Goal: Task Accomplishment & Management: Manage account settings

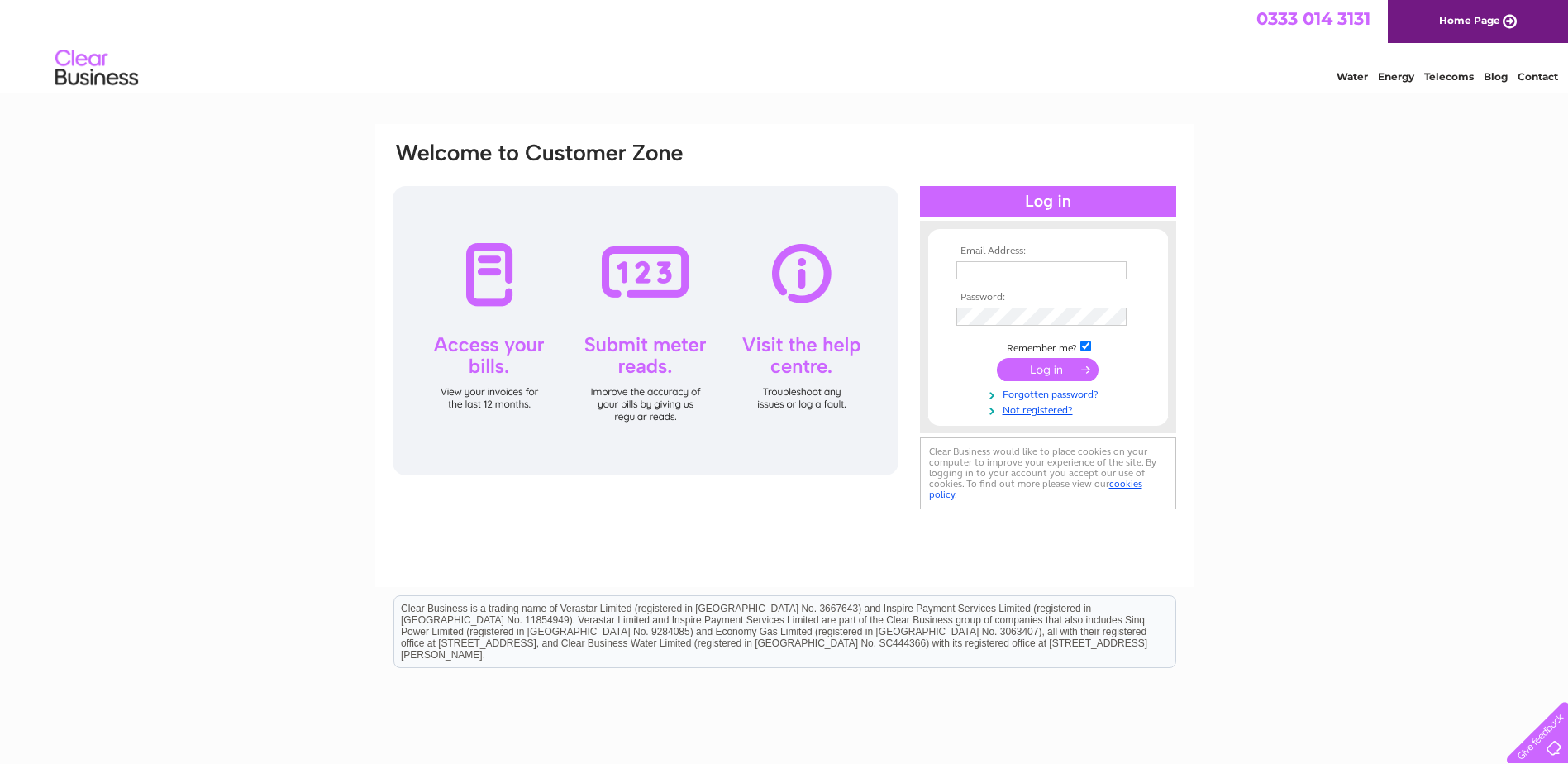
click at [969, 266] on input "text" at bounding box center [1041, 270] width 171 height 19
type input "[EMAIL_ADDRESS][DOMAIN_NAME]"
click at [1053, 369] on input "submit" at bounding box center [1047, 371] width 102 height 23
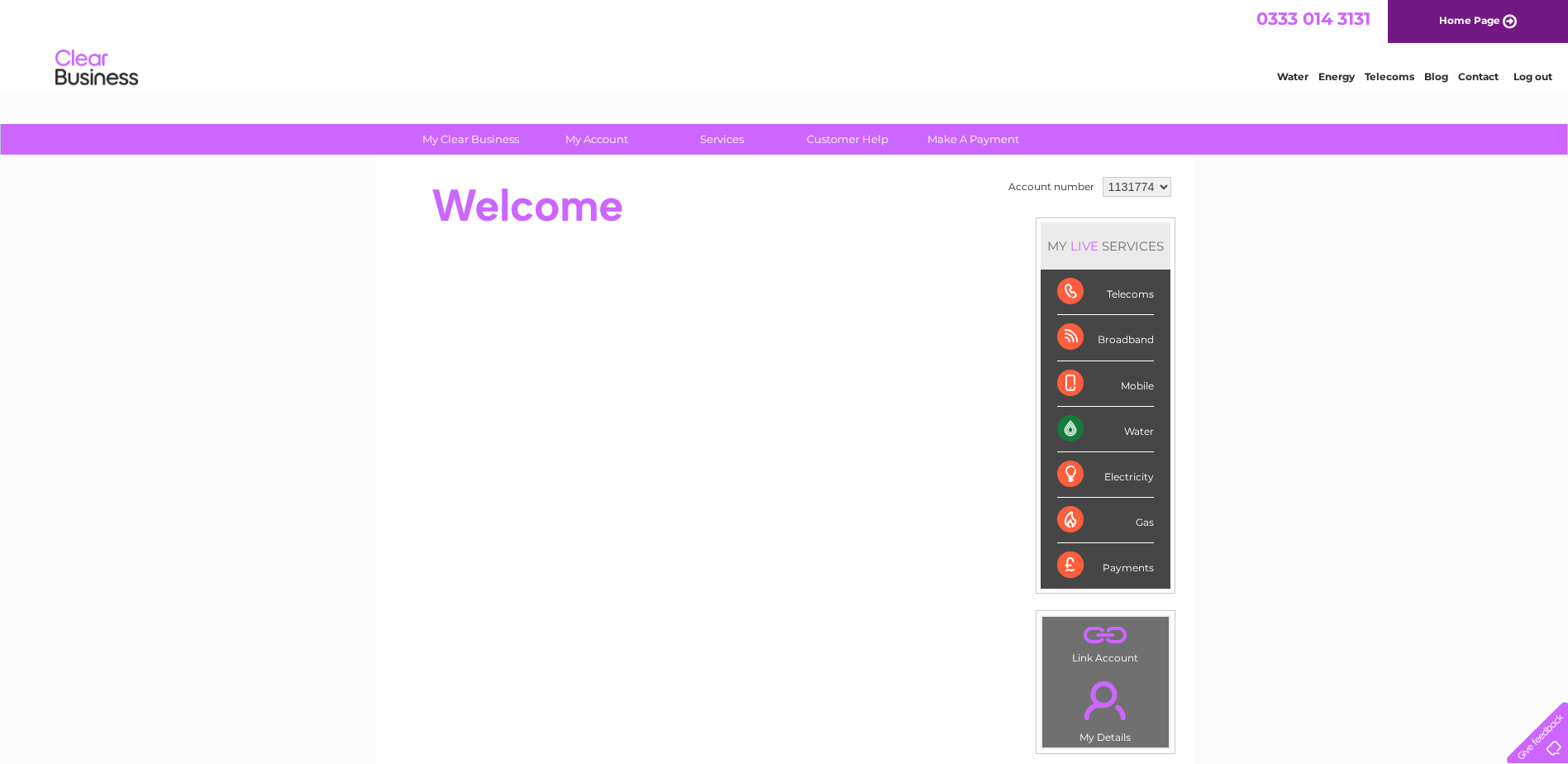
click at [1064, 425] on div "Water" at bounding box center [1105, 429] width 96 height 45
click at [1137, 425] on div "Water" at bounding box center [1105, 429] width 96 height 45
click at [1075, 425] on div "Water" at bounding box center [1105, 429] width 96 height 45
drag, startPoint x: 1075, startPoint y: 425, endPoint x: 1006, endPoint y: 309, distance: 135.0
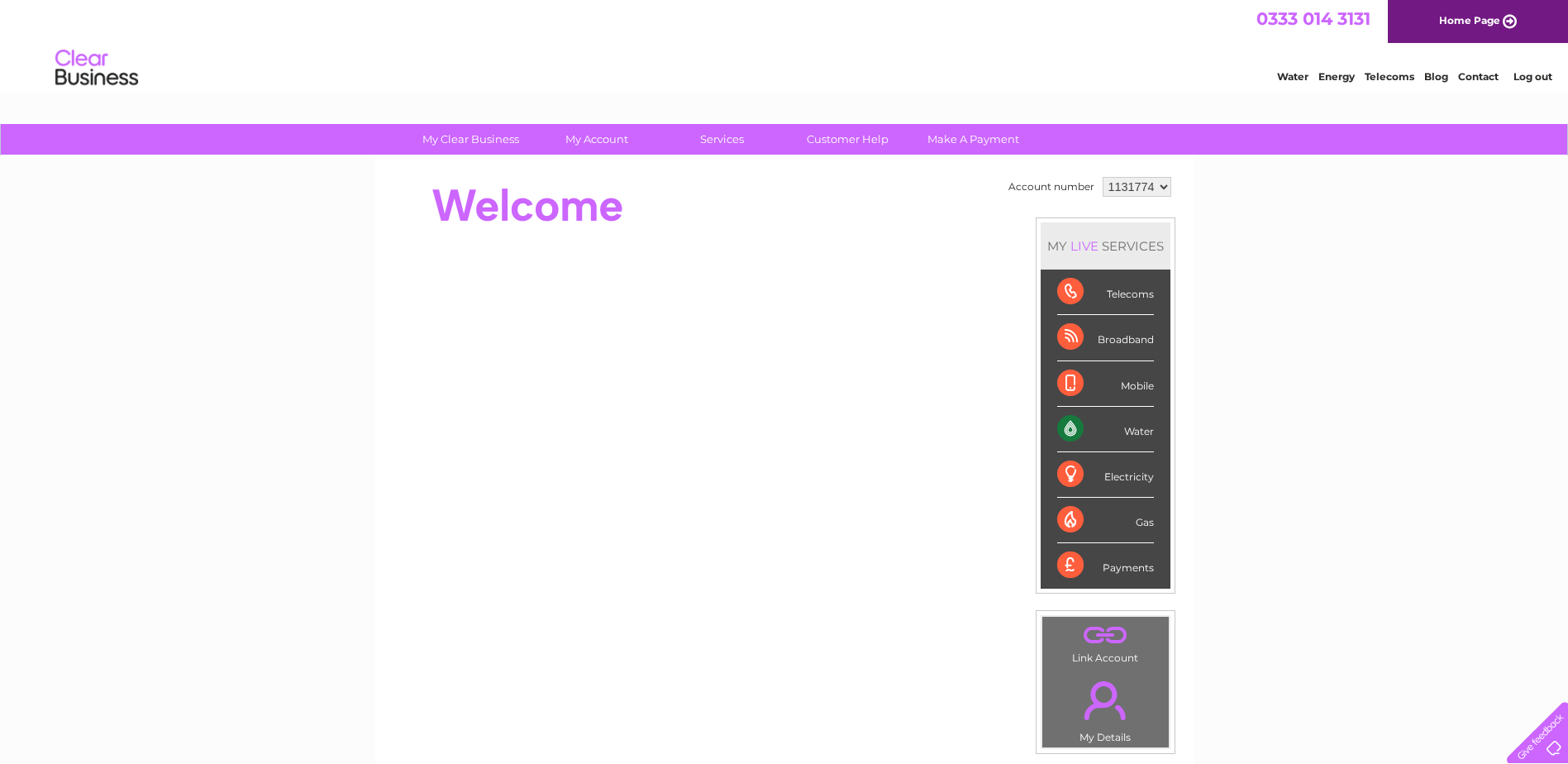
click at [1231, 421] on div "My Clear Business Login Details My Details My Preferences Link Account My Accou…" at bounding box center [784, 588] width 1568 height 929
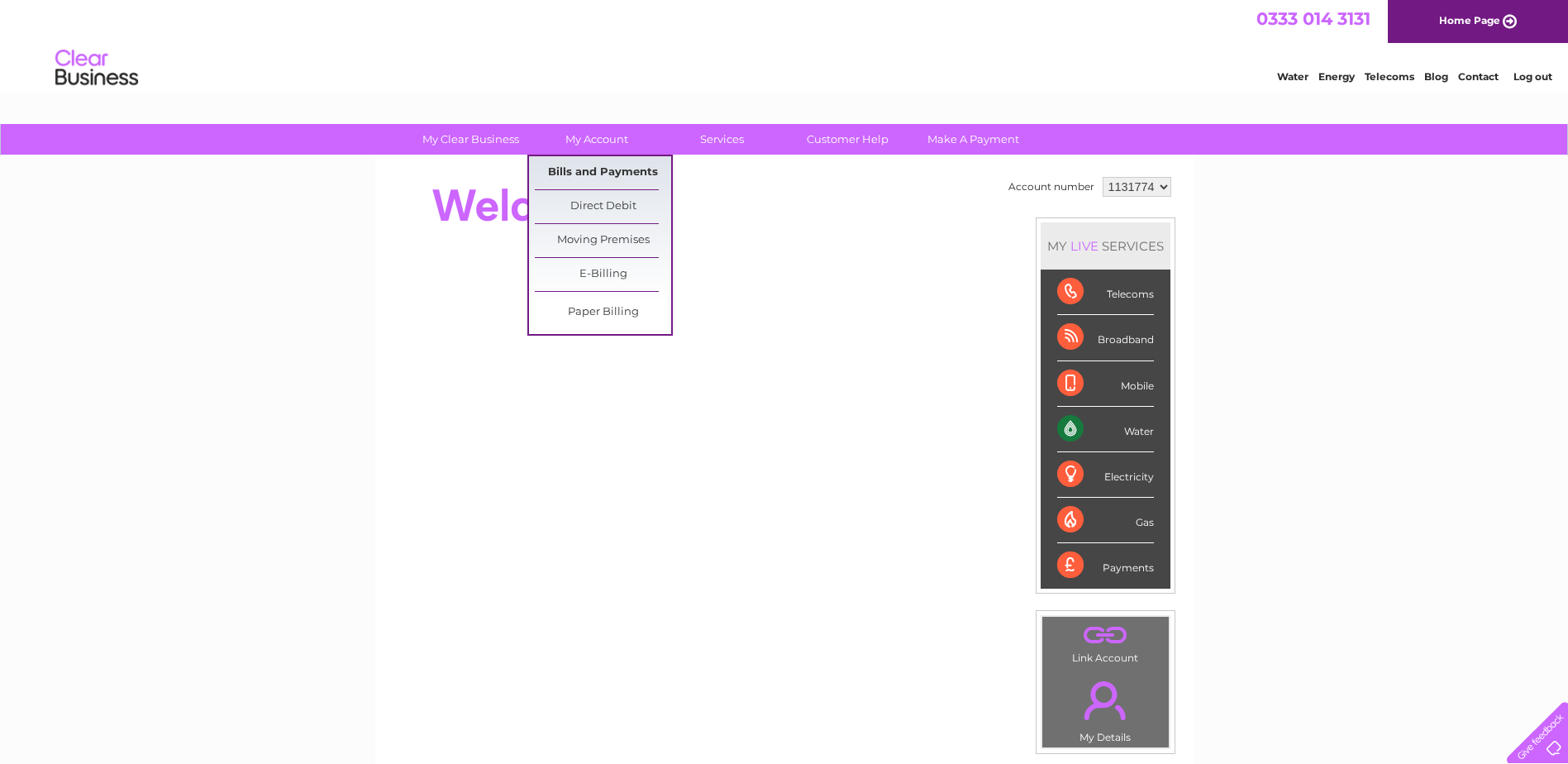
click at [582, 165] on link "Bills and Payments" at bounding box center [603, 172] width 136 height 33
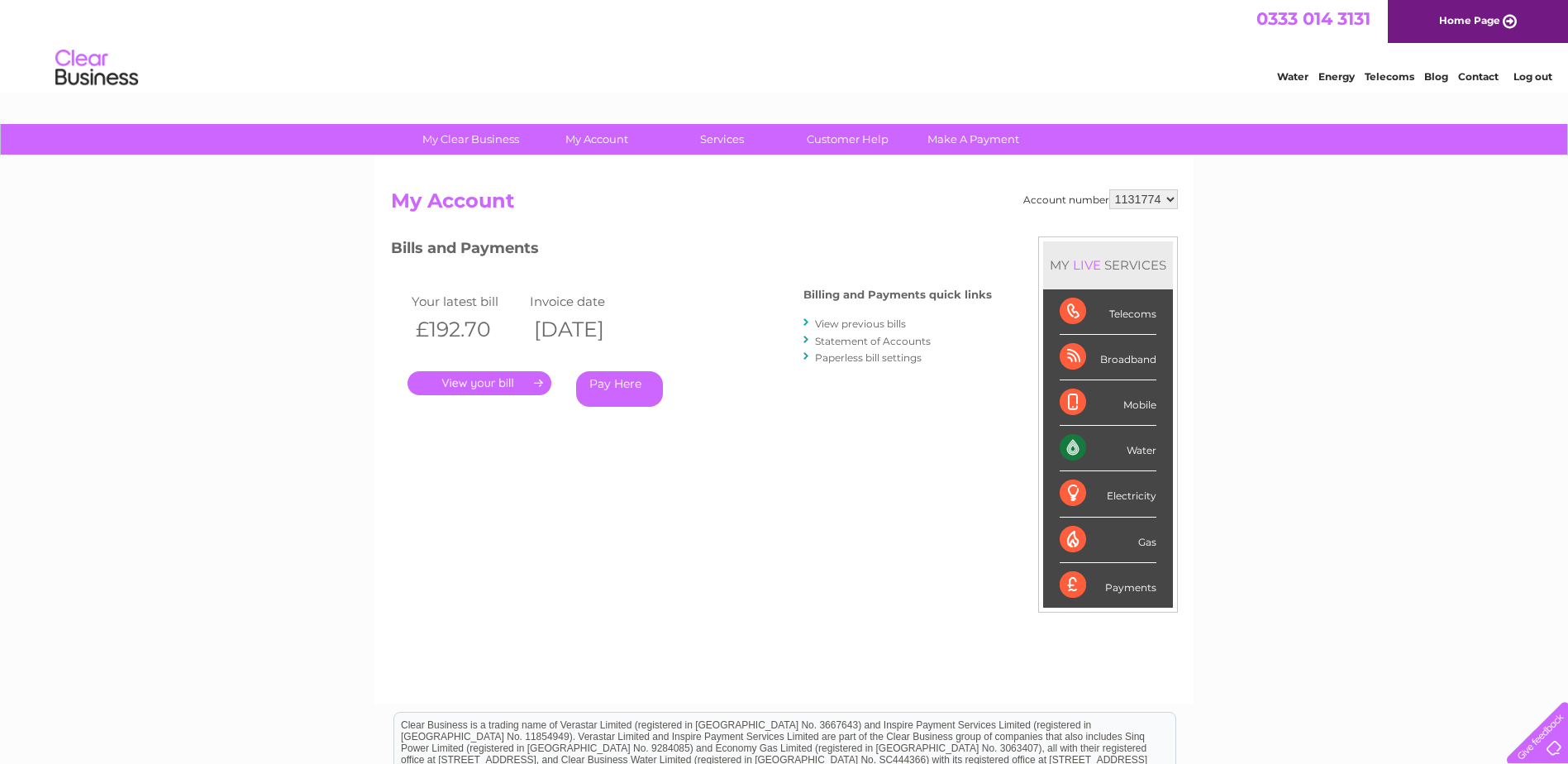
click at [884, 324] on link "View previous bills" at bounding box center [860, 324] width 91 height 12
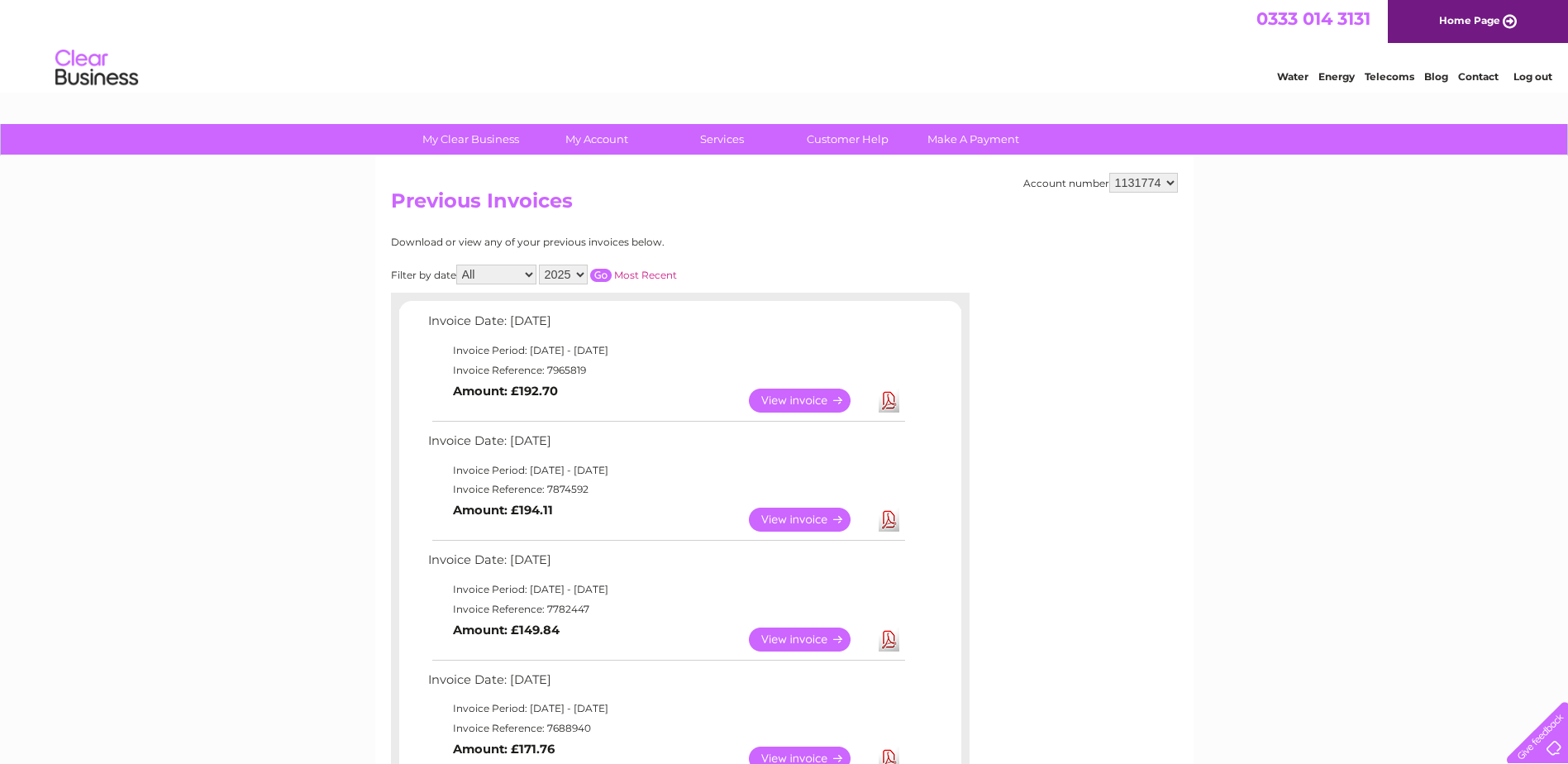
click at [801, 401] on link "View" at bounding box center [809, 400] width 121 height 24
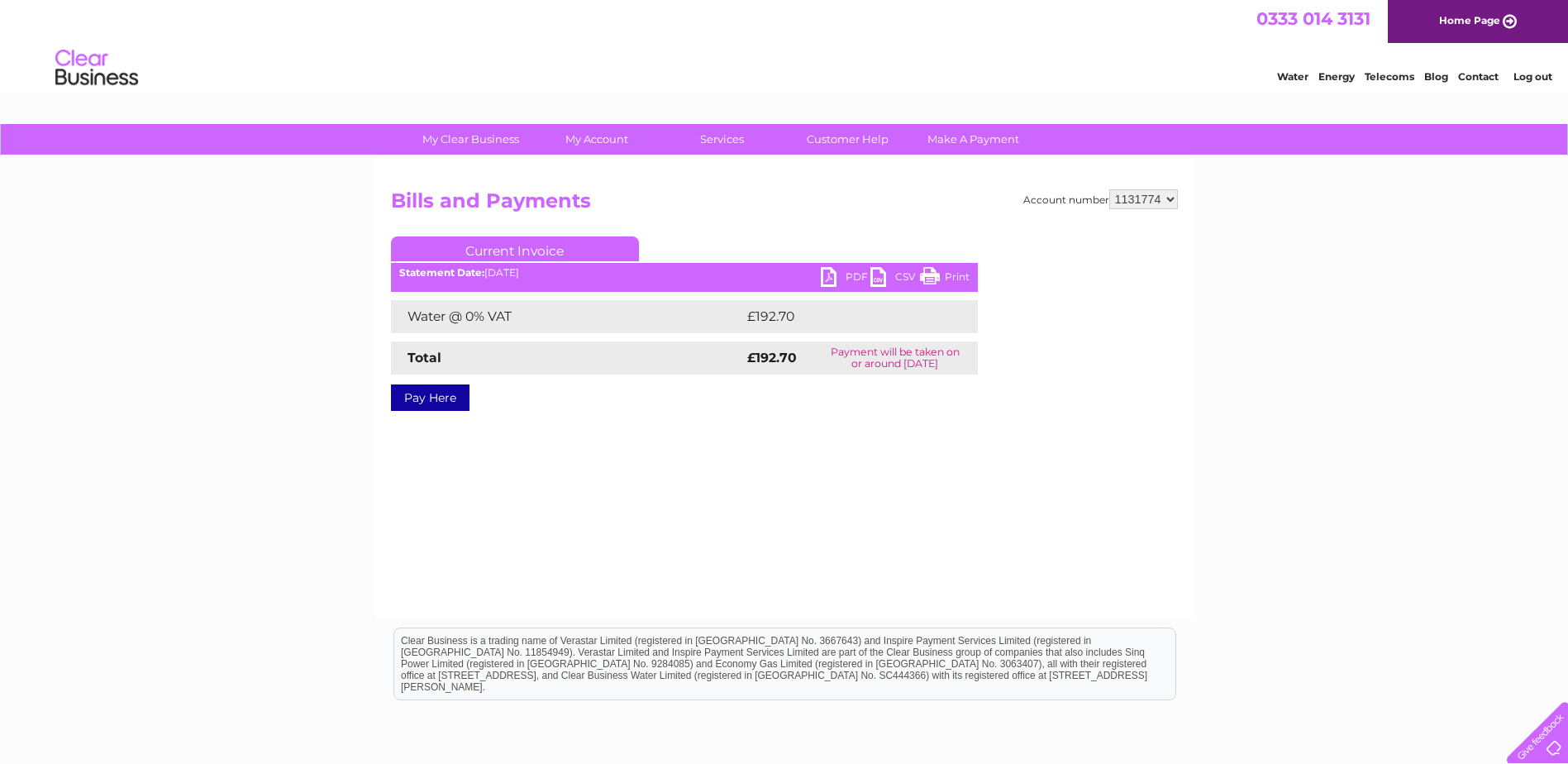
click at [854, 272] on link "PDF" at bounding box center [845, 279] width 49 height 24
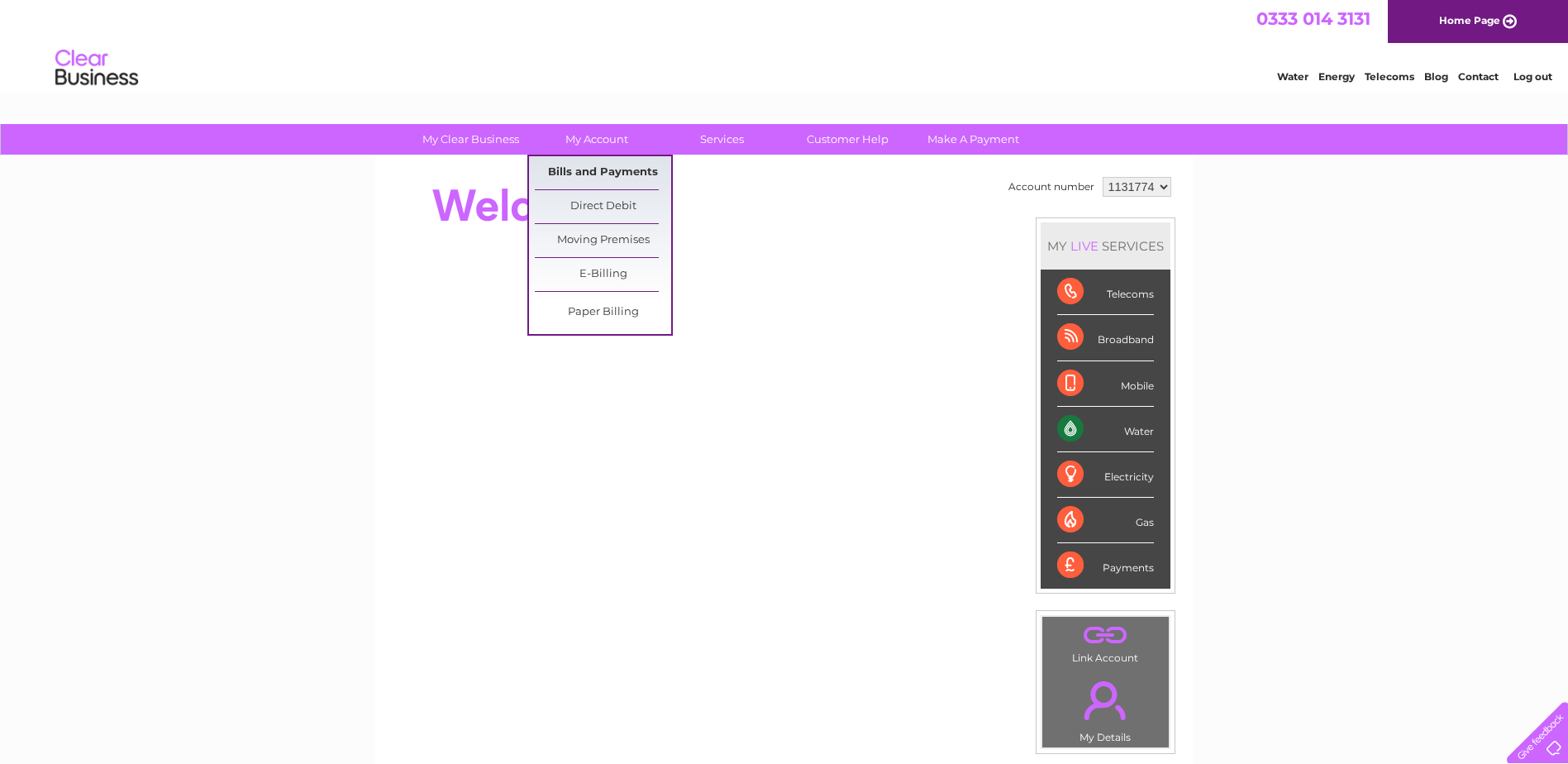
click at [583, 167] on link "Bills and Payments" at bounding box center [603, 172] width 136 height 33
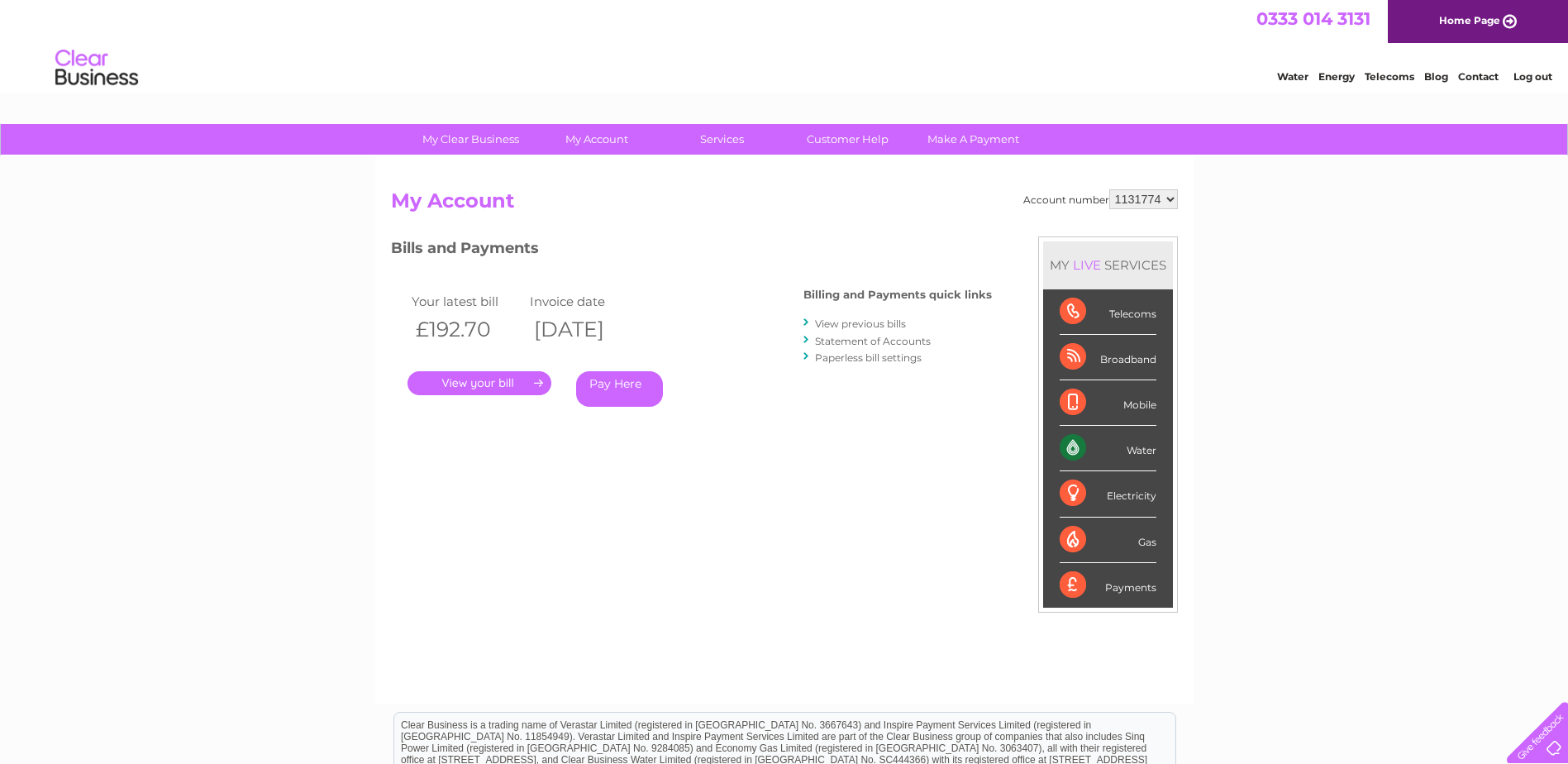
click at [876, 319] on link "View previous bills" at bounding box center [860, 324] width 91 height 12
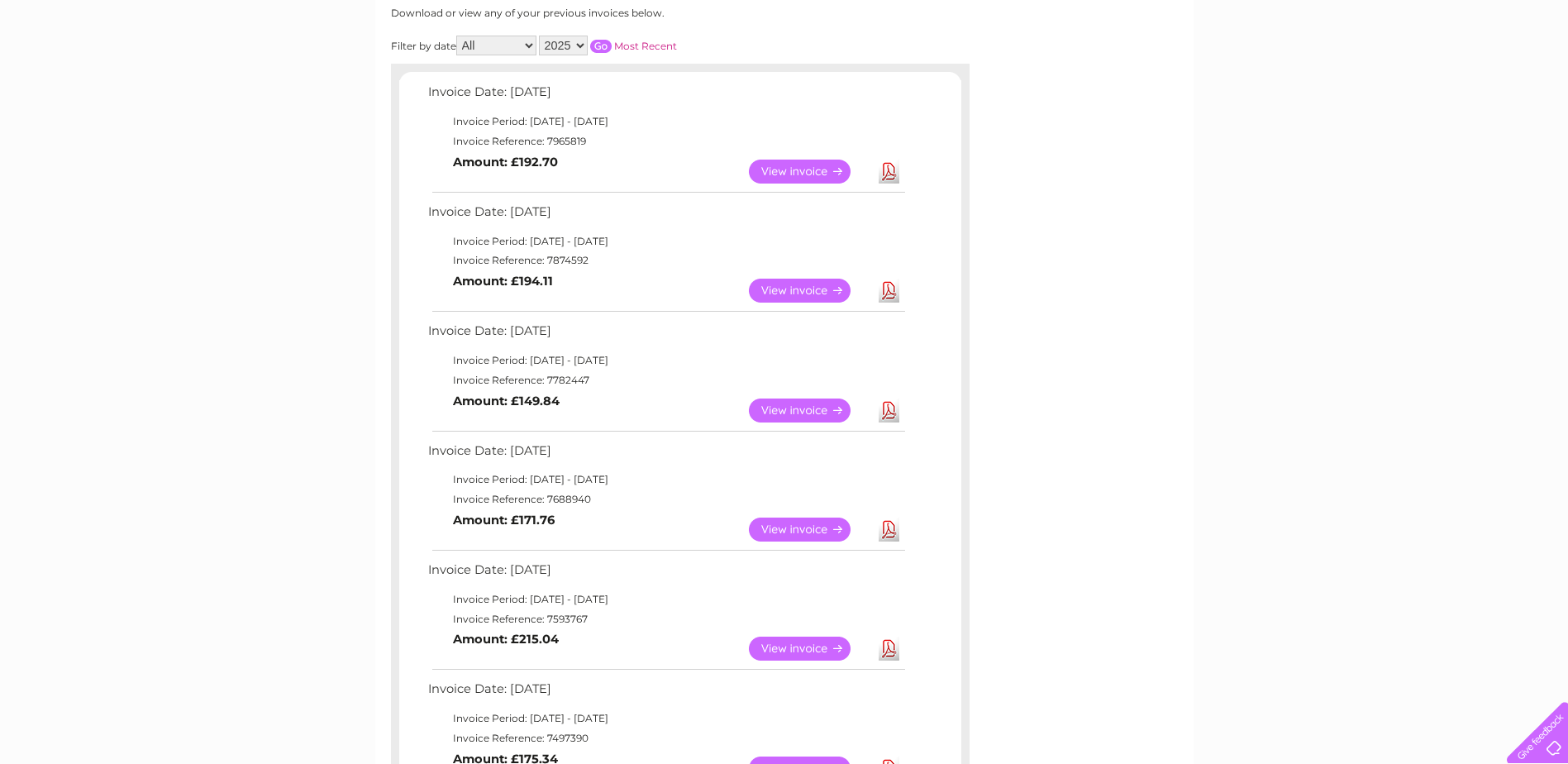
scroll to position [248, 0]
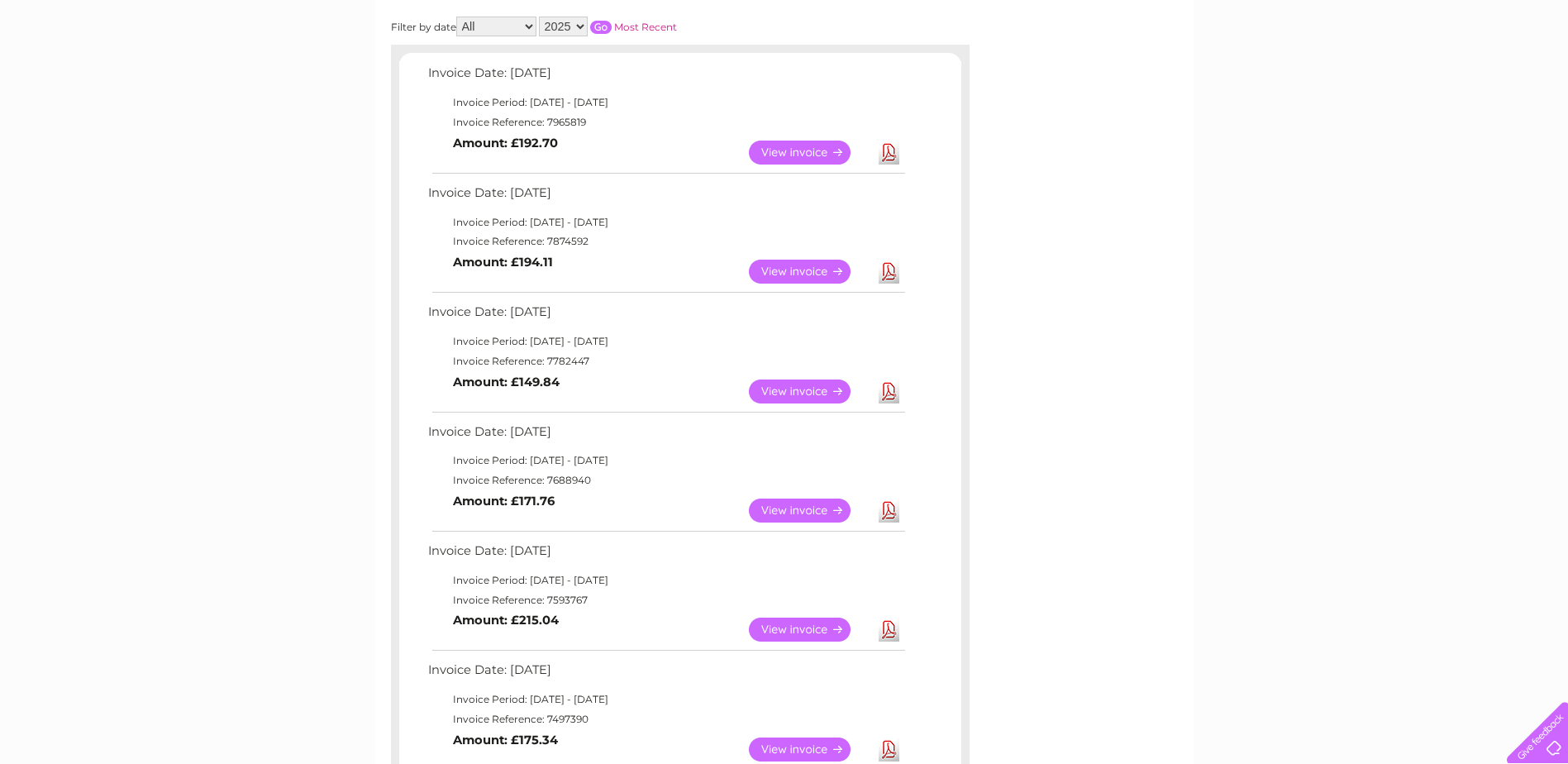
click at [805, 387] on link "View" at bounding box center [809, 391] width 121 height 24
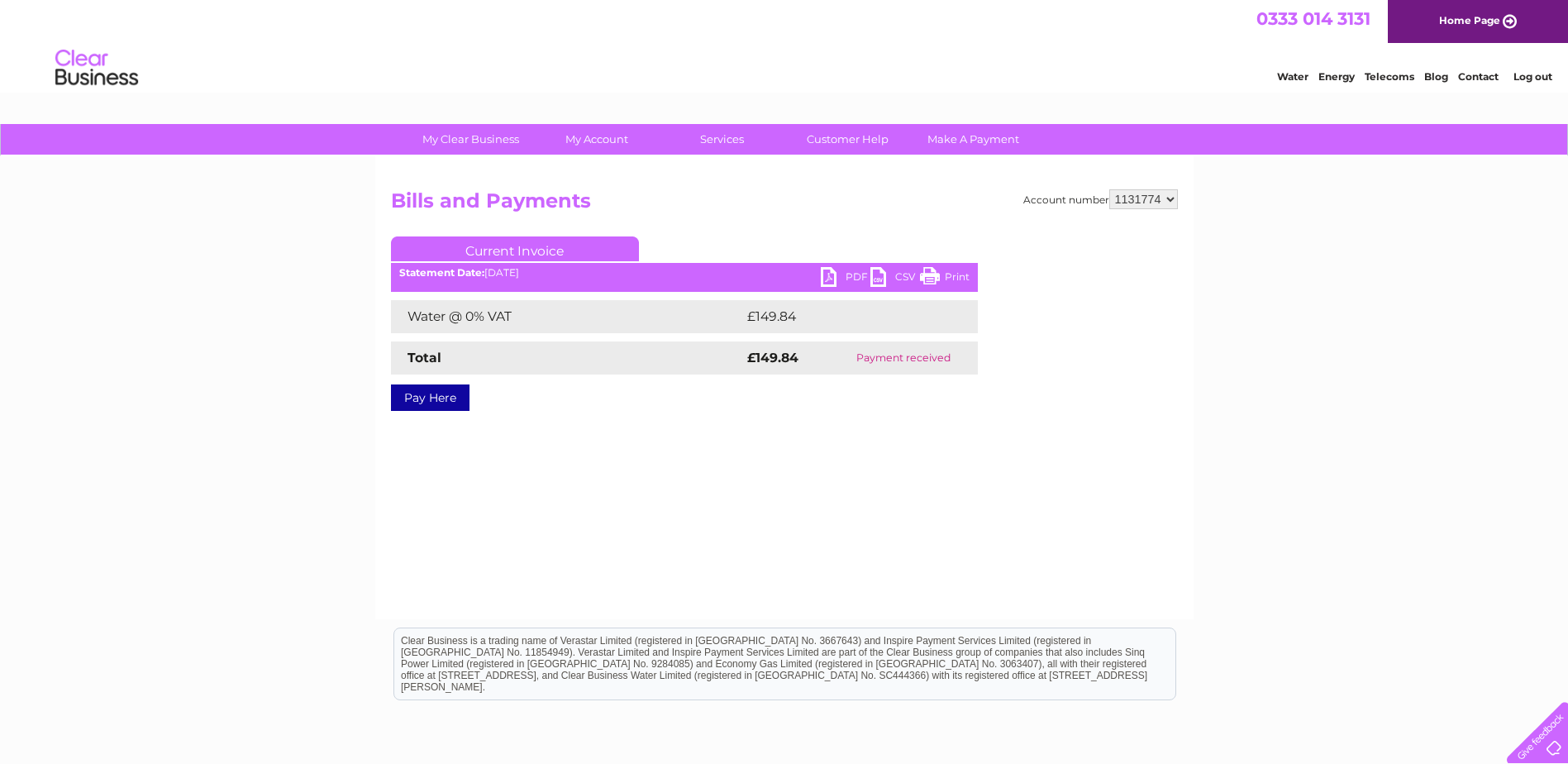
click at [856, 273] on link "PDF" at bounding box center [845, 279] width 49 height 24
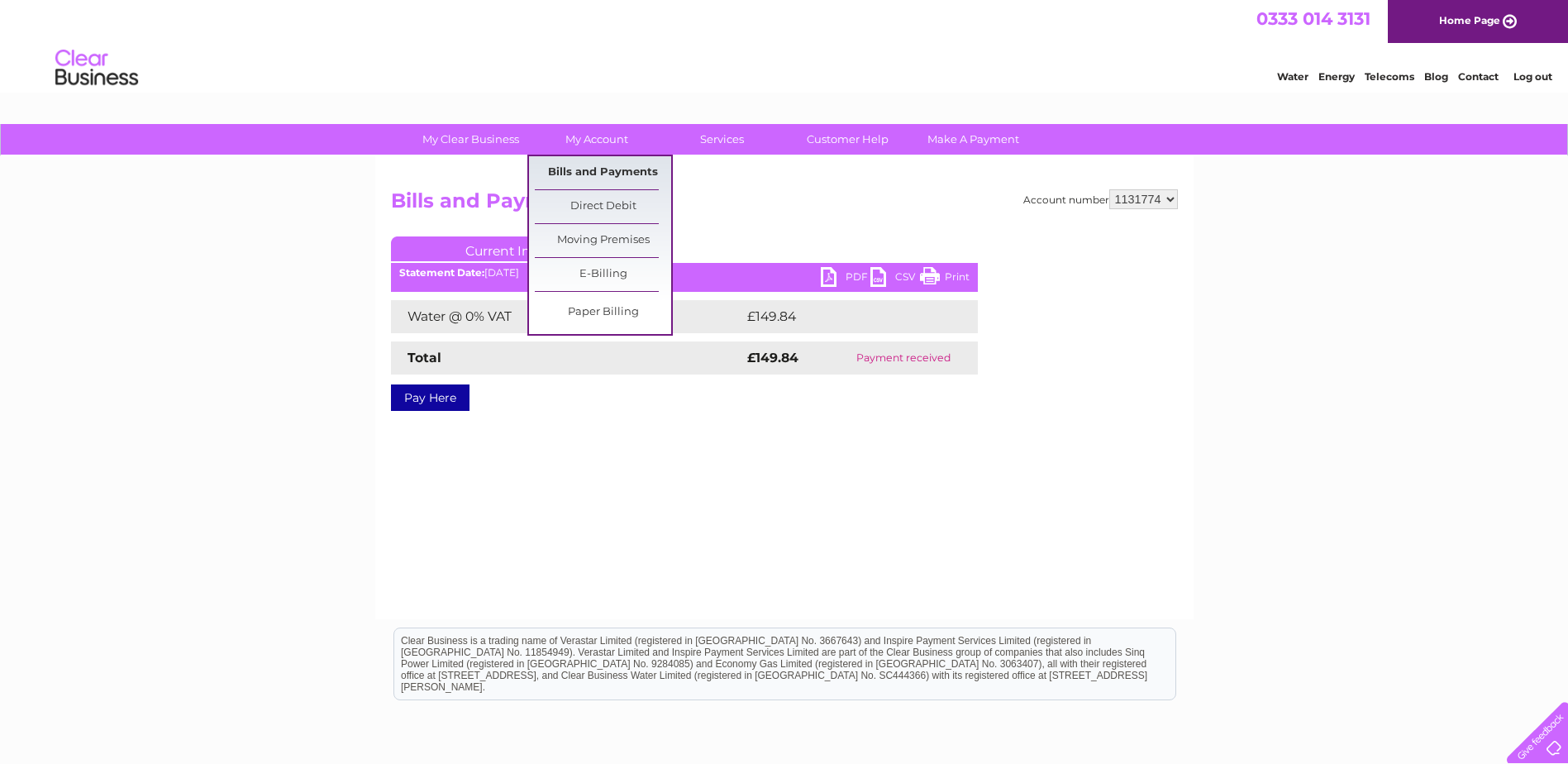
click at [628, 165] on link "Bills and Payments" at bounding box center [603, 172] width 136 height 33
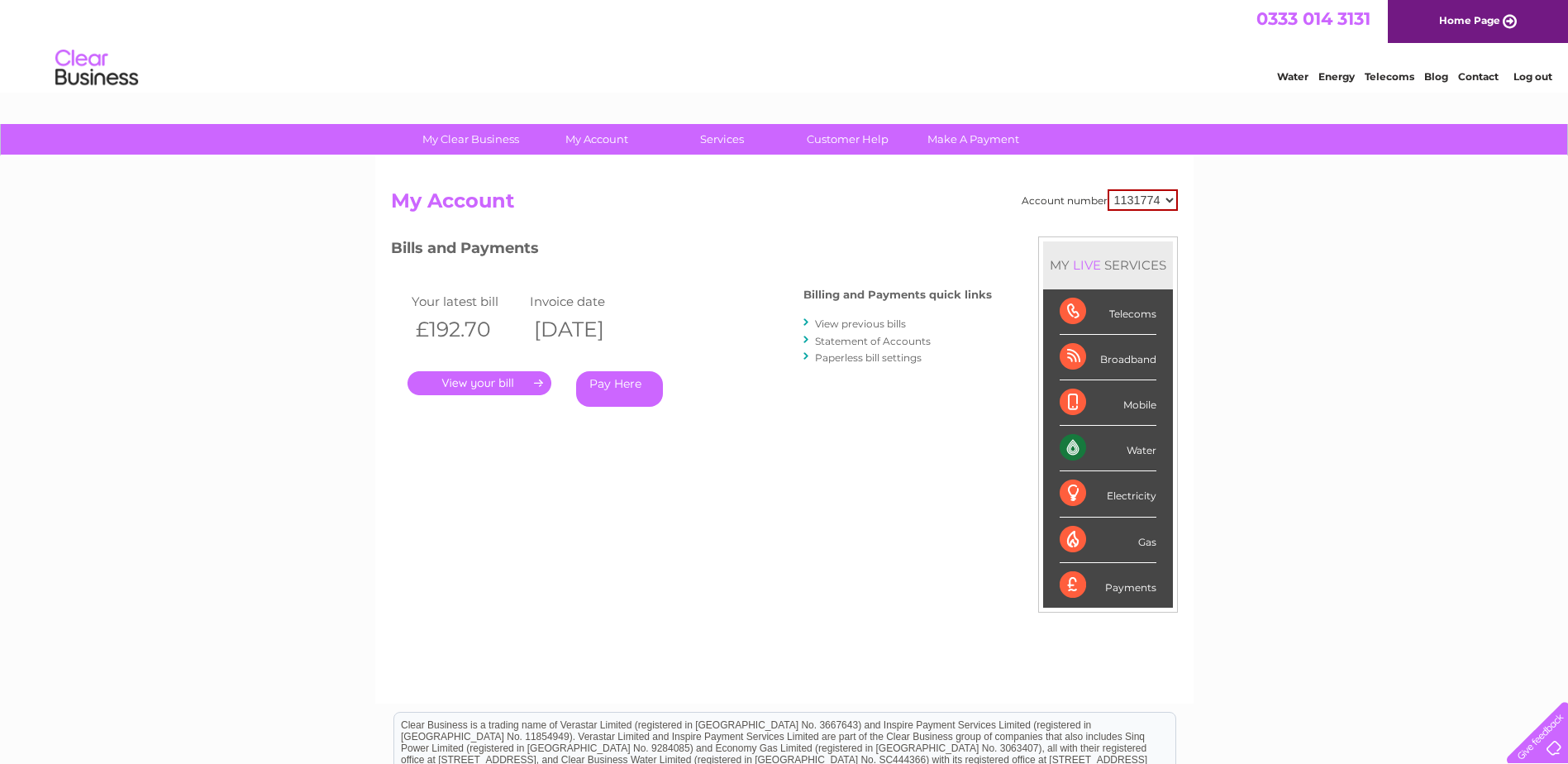
click at [501, 379] on link "." at bounding box center [479, 383] width 144 height 24
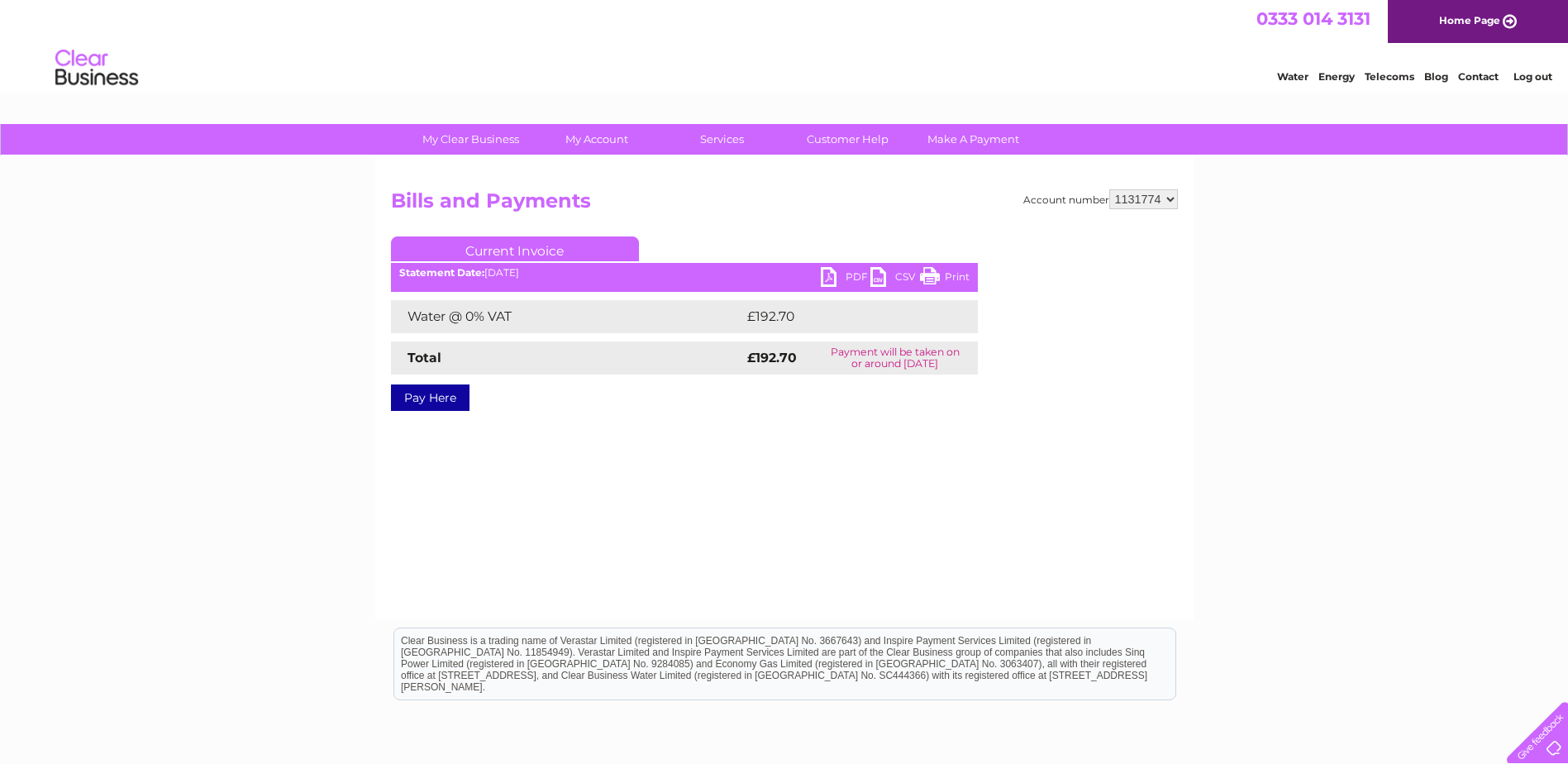
click at [854, 272] on link "PDF" at bounding box center [845, 279] width 49 height 24
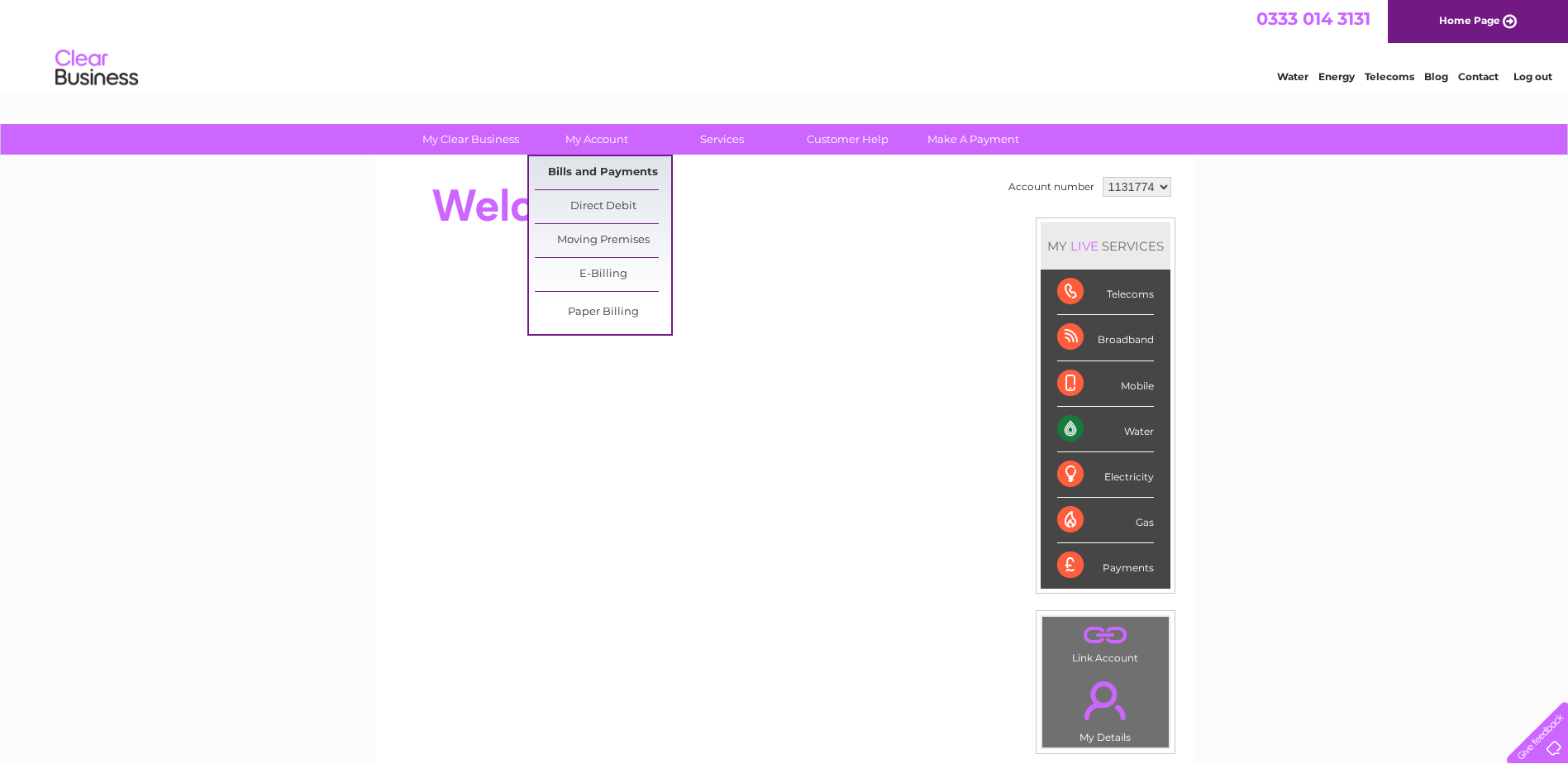
click at [592, 172] on link "Bills and Payments" at bounding box center [603, 172] width 136 height 33
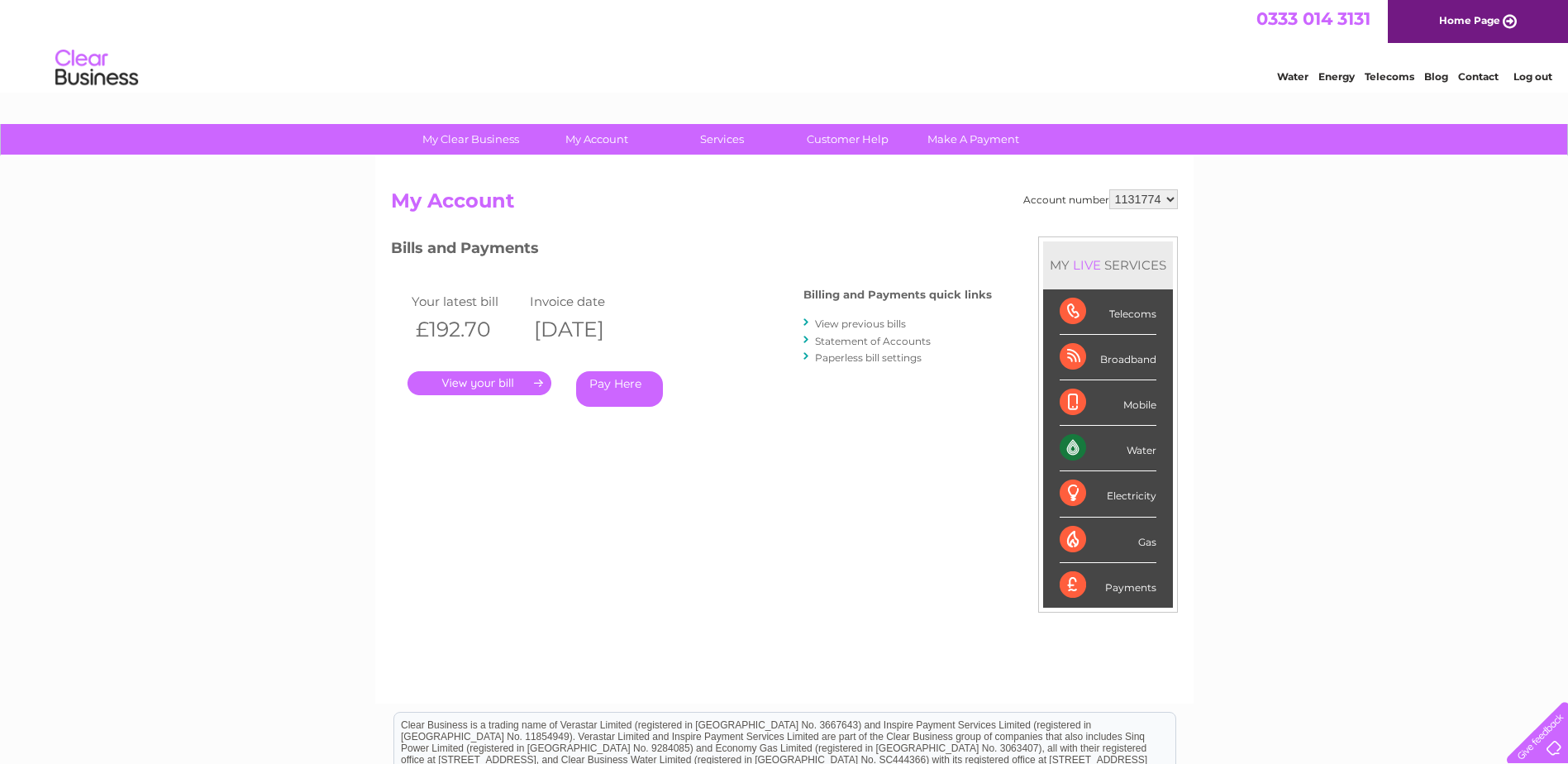
click at [511, 382] on link "." at bounding box center [479, 383] width 144 height 24
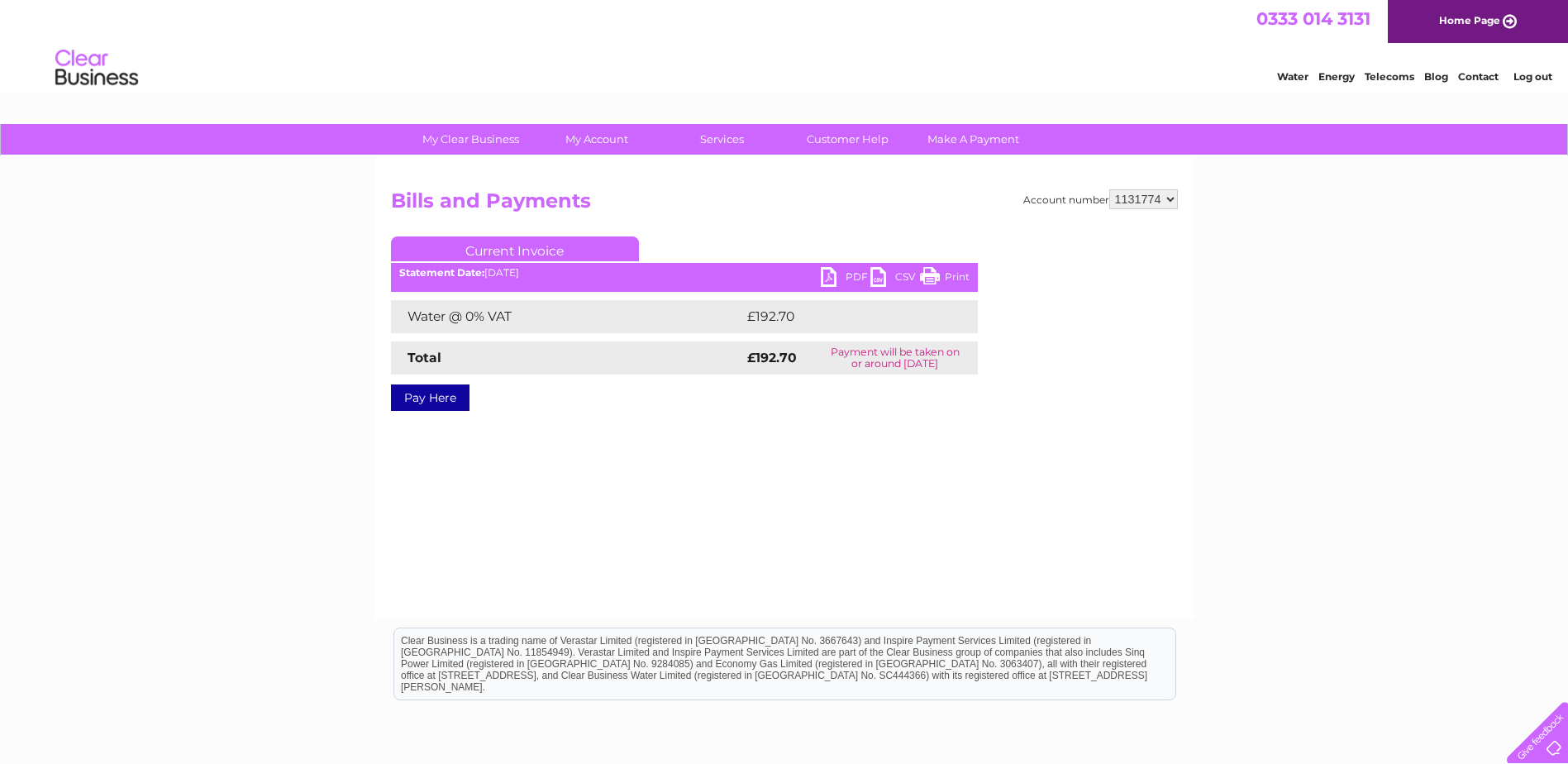
drag, startPoint x: 940, startPoint y: 271, endPoint x: 252, endPoint y: 50, distance: 722.6
click at [940, 271] on link "Print" at bounding box center [945, 279] width 49 height 24
click at [852, 273] on link "PDF" at bounding box center [845, 279] width 49 height 24
